Goal: Navigation & Orientation: Find specific page/section

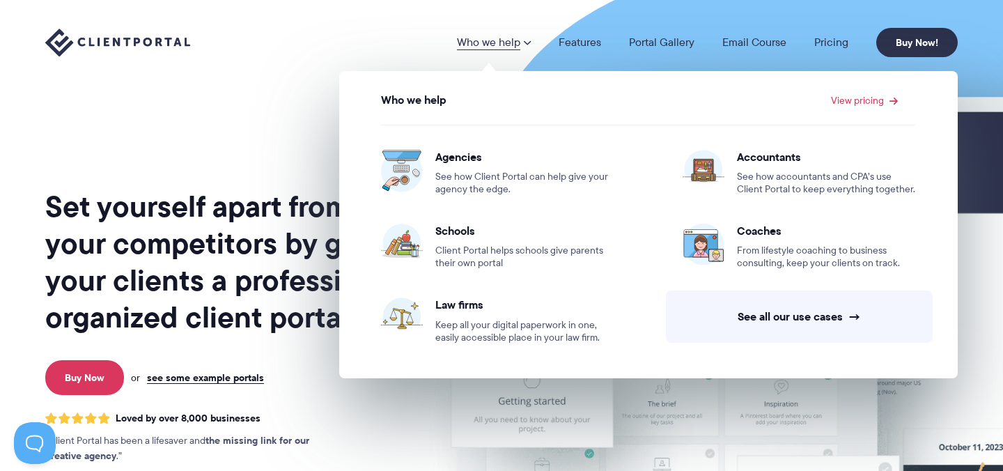
click at [527, 40] on span at bounding box center [526, 42] width 8 height 11
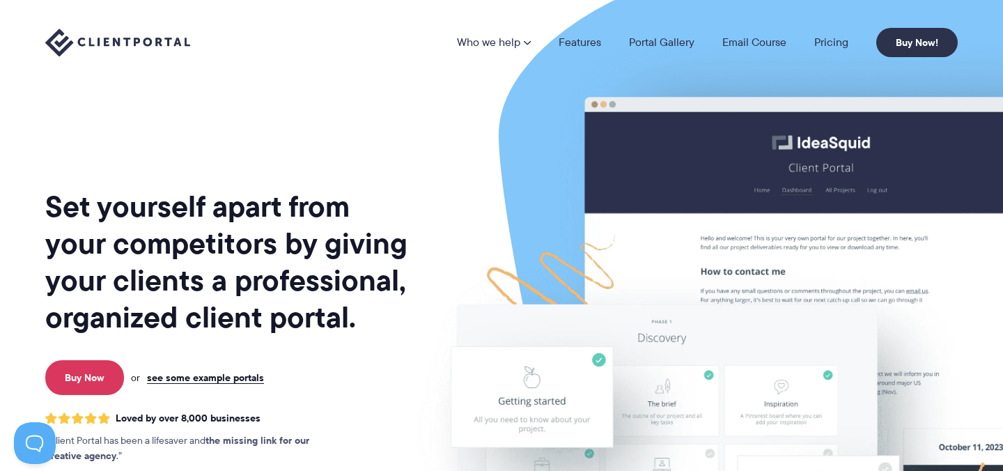
click at [527, 40] on span at bounding box center [526, 42] width 8 height 11
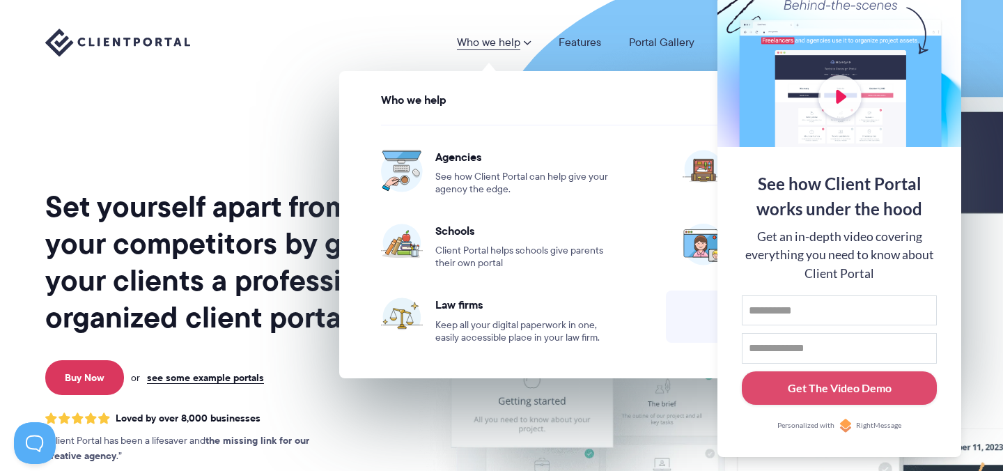
click at [527, 40] on span at bounding box center [526, 42] width 8 height 11
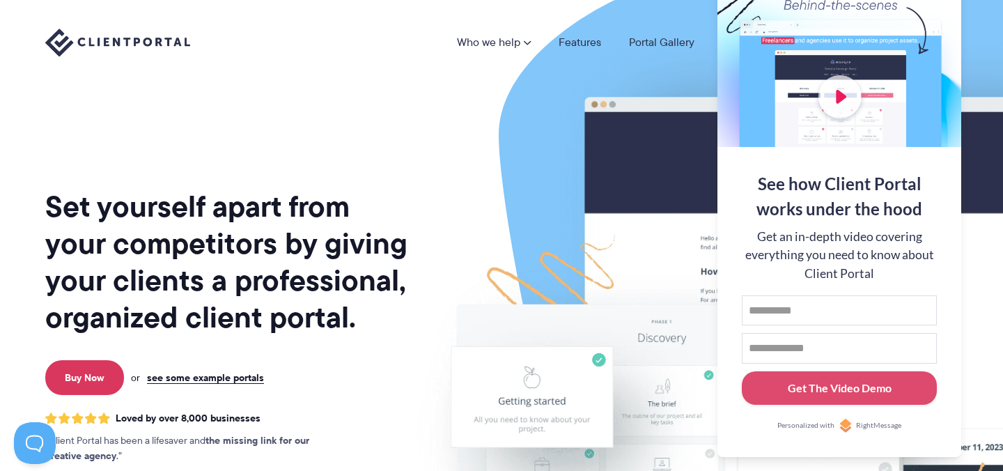
click at [650, 63] on div "Who we help Who we help View pricing Agencies See how Client Portal can help gi…" at bounding box center [501, 42] width 1003 height 85
click at [520, 212] on img at bounding box center [782, 345] width 781 height 668
click at [447, 118] on img at bounding box center [782, 345] width 781 height 668
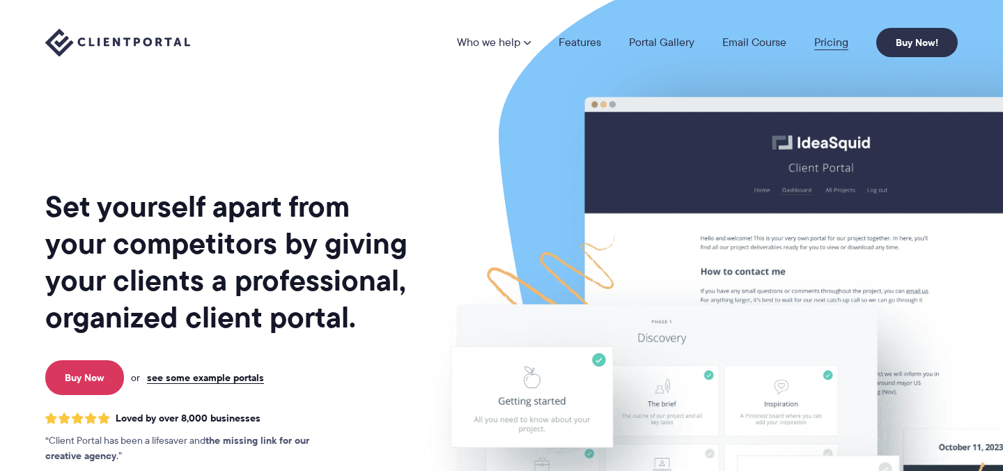
click at [841, 42] on link "Pricing" at bounding box center [831, 42] width 34 height 11
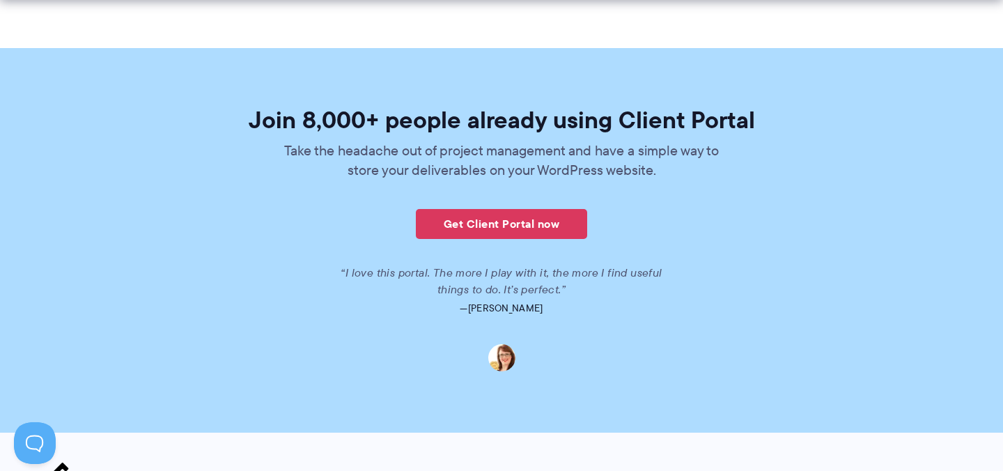
scroll to position [3360, 0]
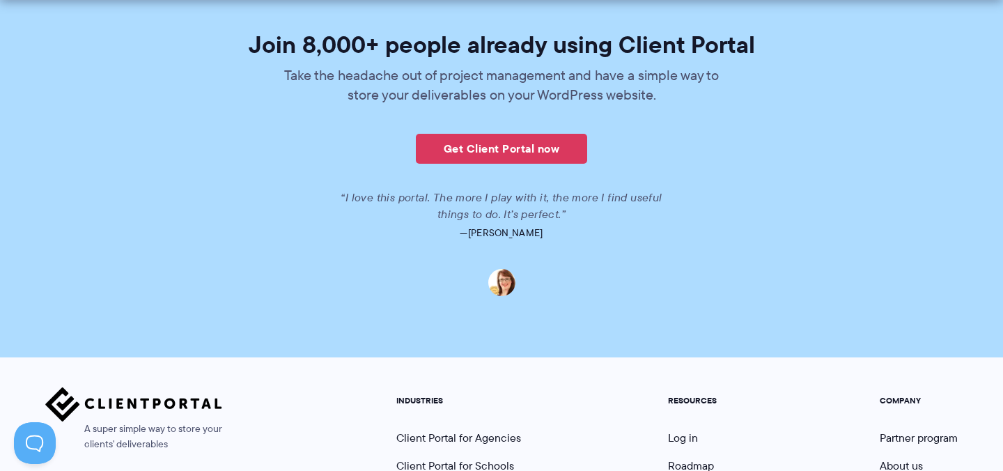
click at [889, 263] on p at bounding box center [502, 278] width 782 height 36
